Goal: Task Accomplishment & Management: Manage account settings

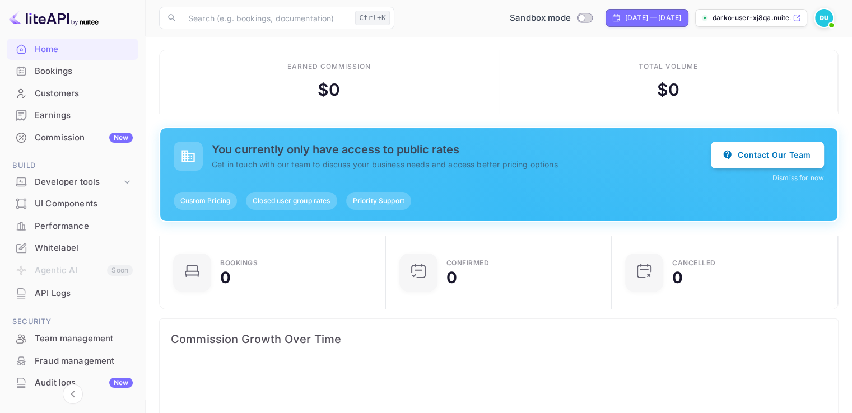
scroll to position [58, 0]
click at [128, 180] on icon at bounding box center [127, 184] width 11 height 11
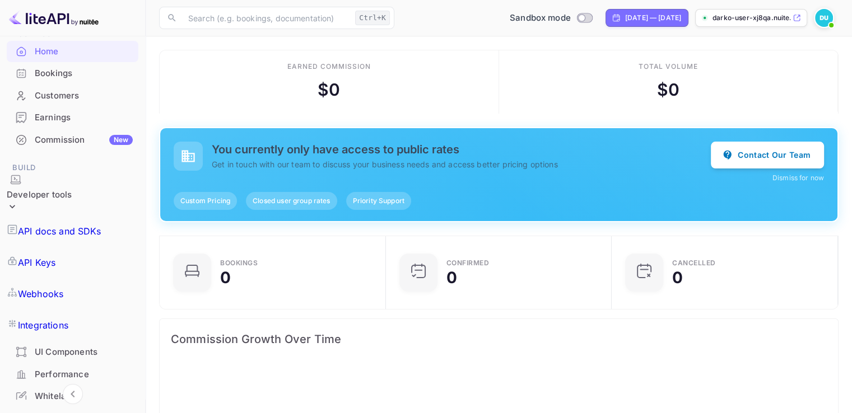
click at [55, 256] on p "API Keys" at bounding box center [37, 262] width 38 height 13
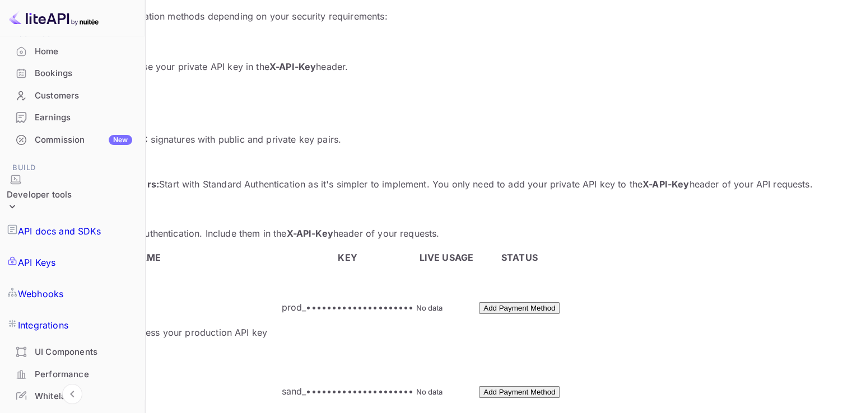
scroll to position [105, 0]
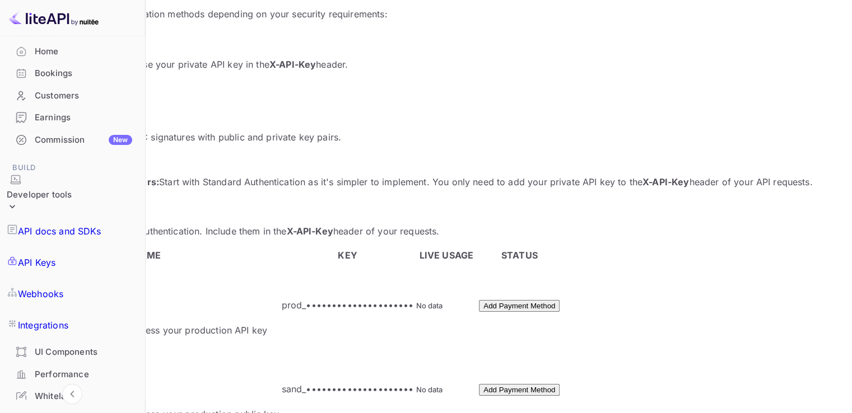
click at [560, 300] on button "Add Payment Method" at bounding box center [519, 306] width 81 height 12
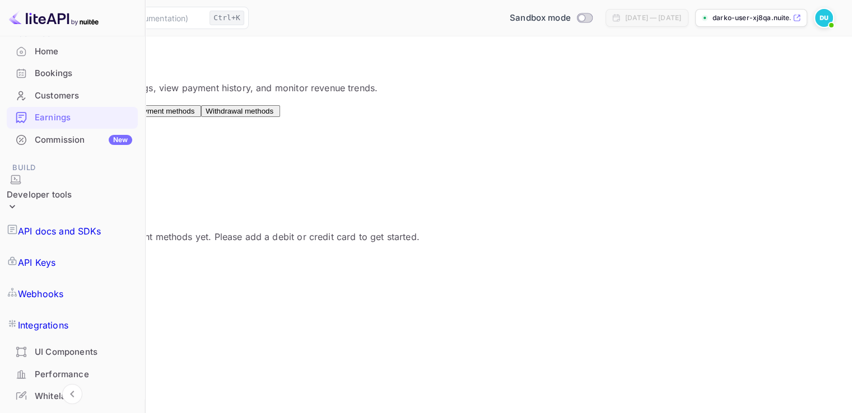
click at [36, 266] on button "Add" at bounding box center [24, 260] width 22 height 12
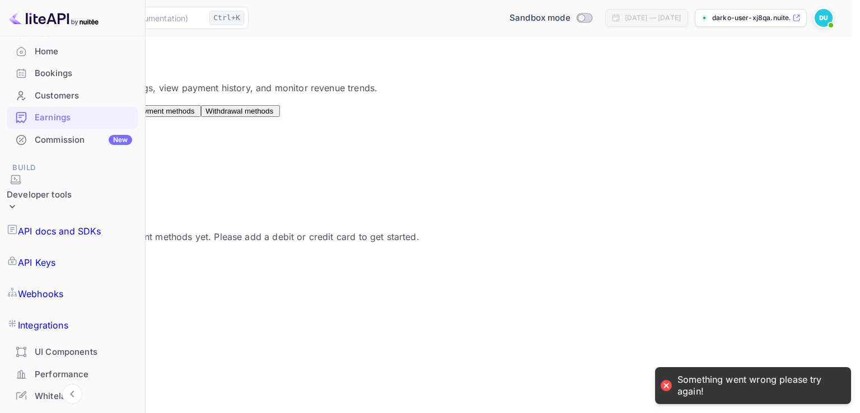
click at [737, 390] on div "Something went wrong please try again!" at bounding box center [759, 386] width 162 height 24
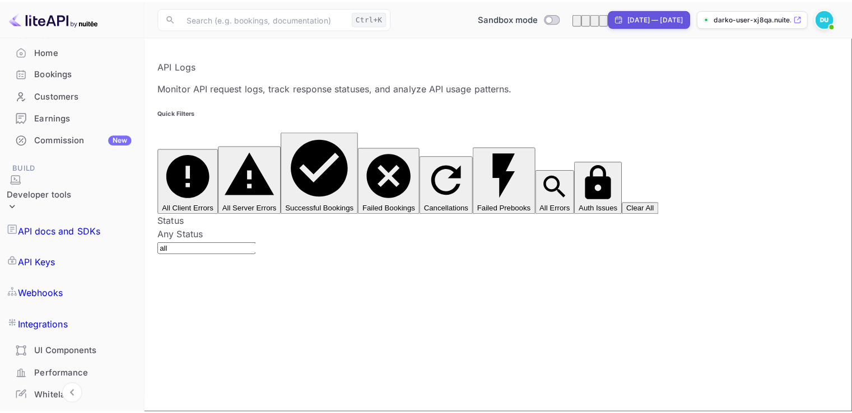
scroll to position [218, 0]
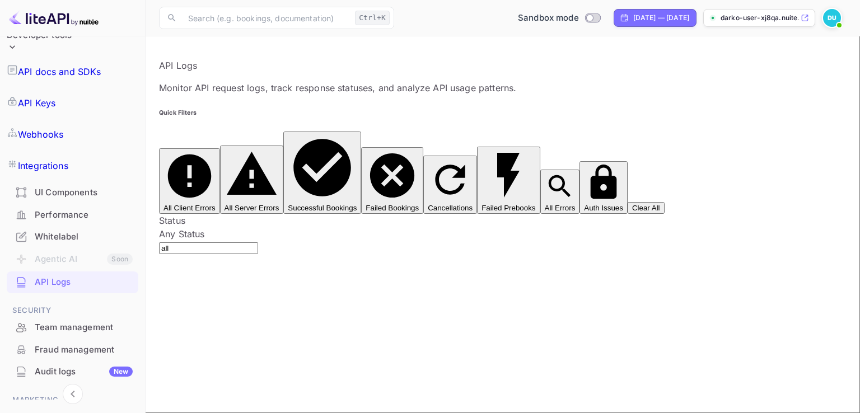
click at [64, 344] on div "Fraud management" at bounding box center [84, 350] width 98 height 13
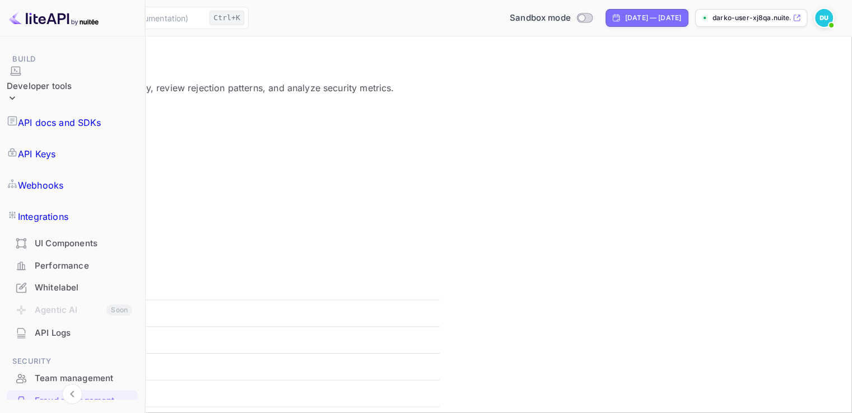
scroll to position [166, 0]
click at [75, 282] on div "Whitelabel" at bounding box center [83, 288] width 97 height 13
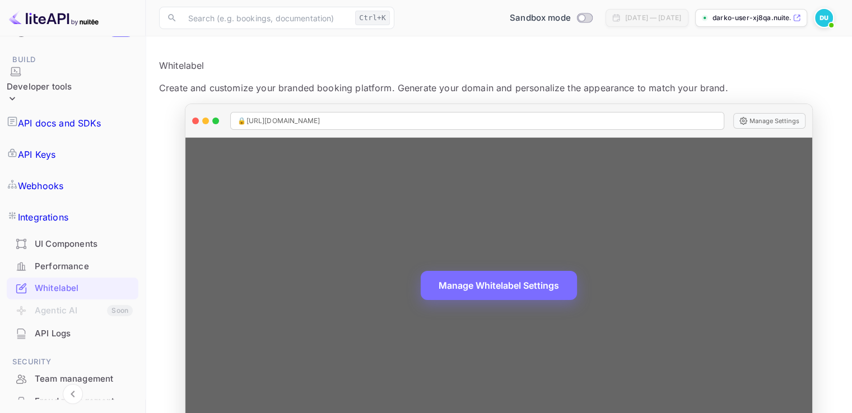
scroll to position [31, 0]
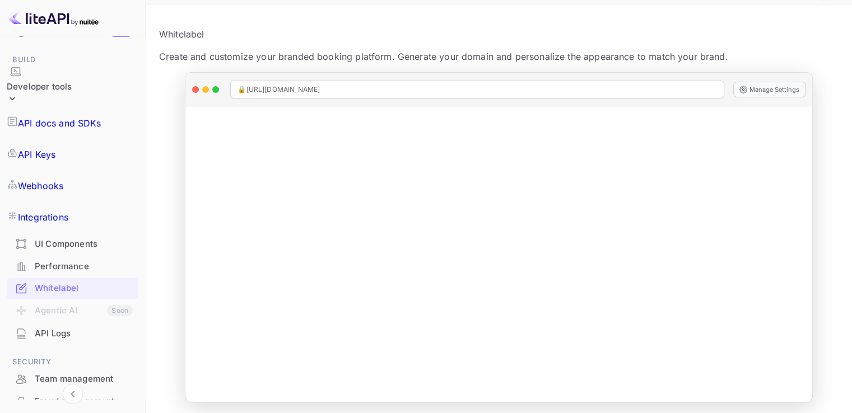
click at [58, 328] on div "API Logs" at bounding box center [84, 334] width 98 height 13
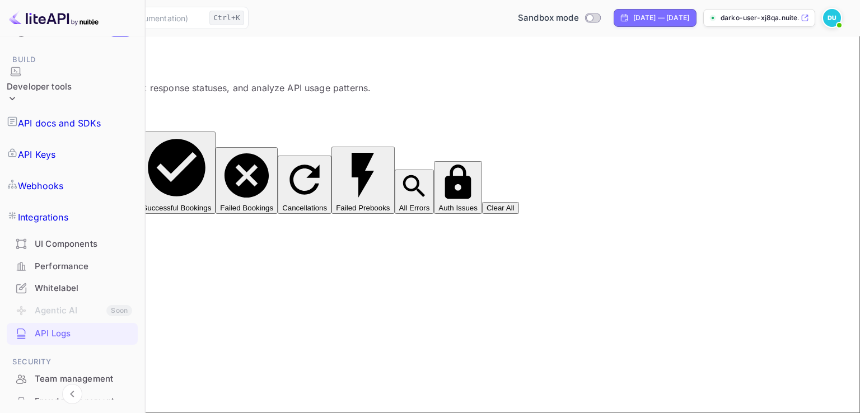
click at [82, 260] on div "Performance" at bounding box center [83, 266] width 97 height 13
